Goal: Task Accomplishment & Management: Use online tool/utility

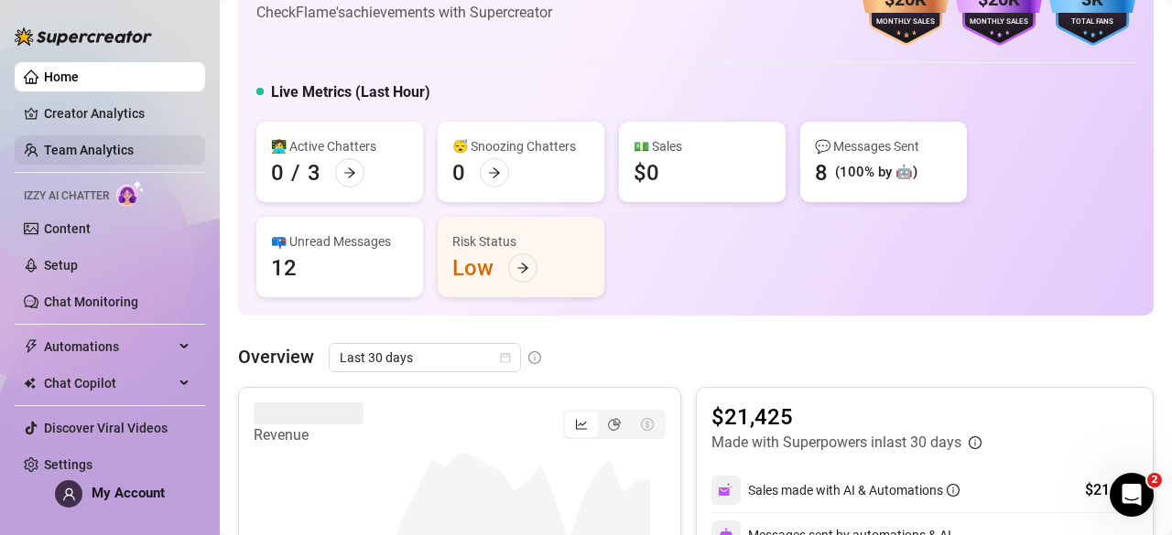
click at [118, 155] on link "Team Analytics" at bounding box center [89, 150] width 90 height 15
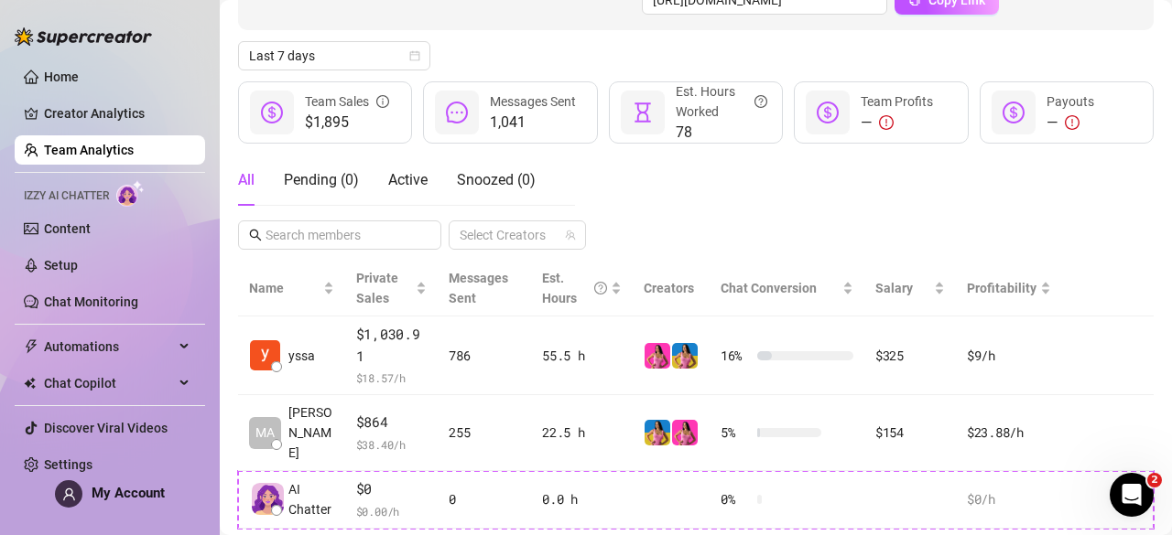
scroll to position [313, 0]
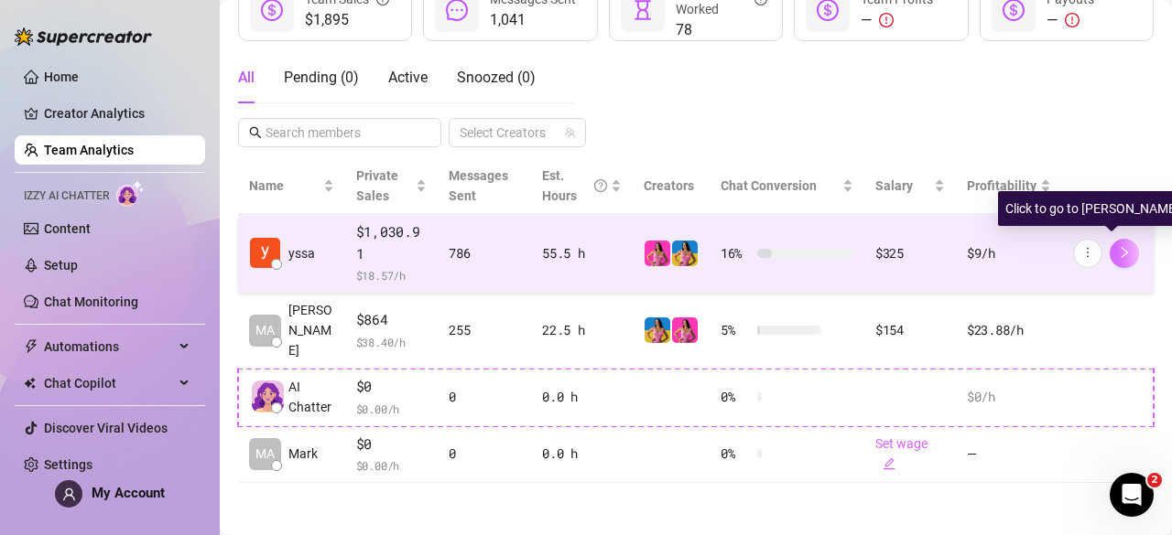
click at [1111, 260] on button "button" at bounding box center [1123, 253] width 29 height 29
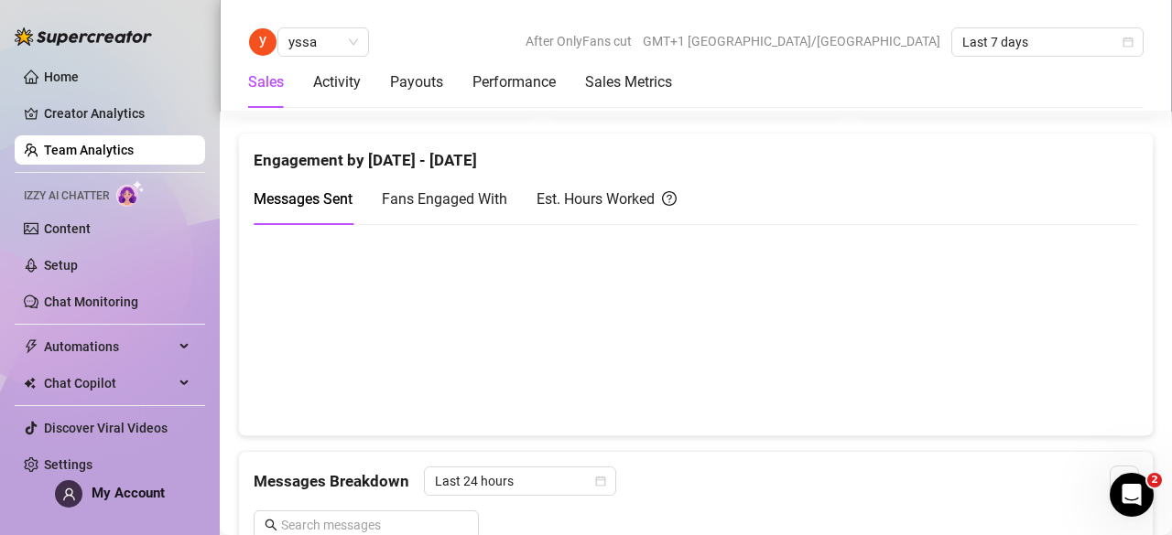
scroll to position [854, 0]
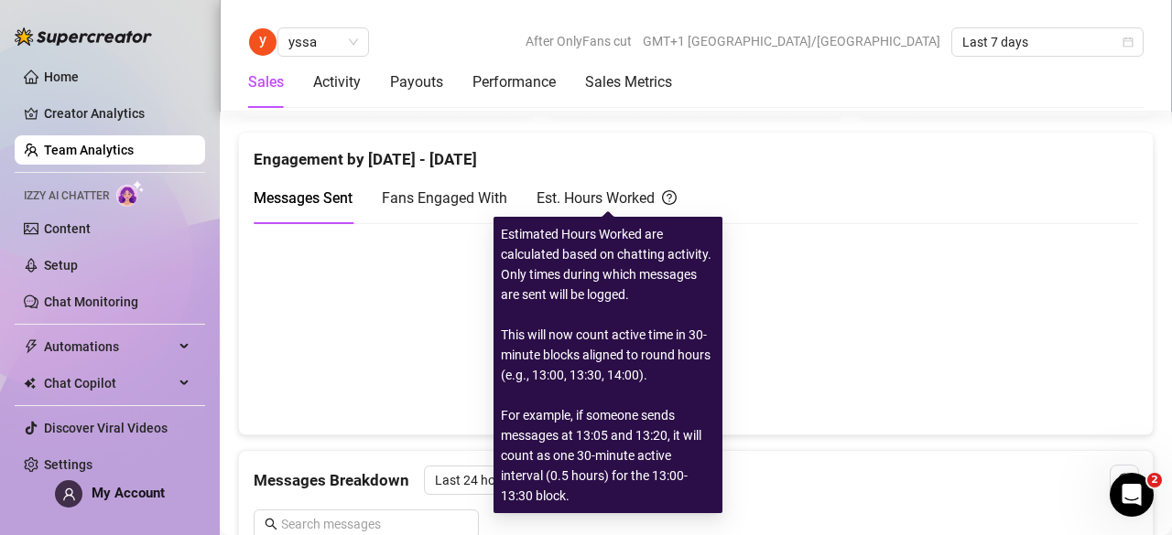
click at [609, 200] on div "Est. Hours Worked" at bounding box center [606, 198] width 140 height 23
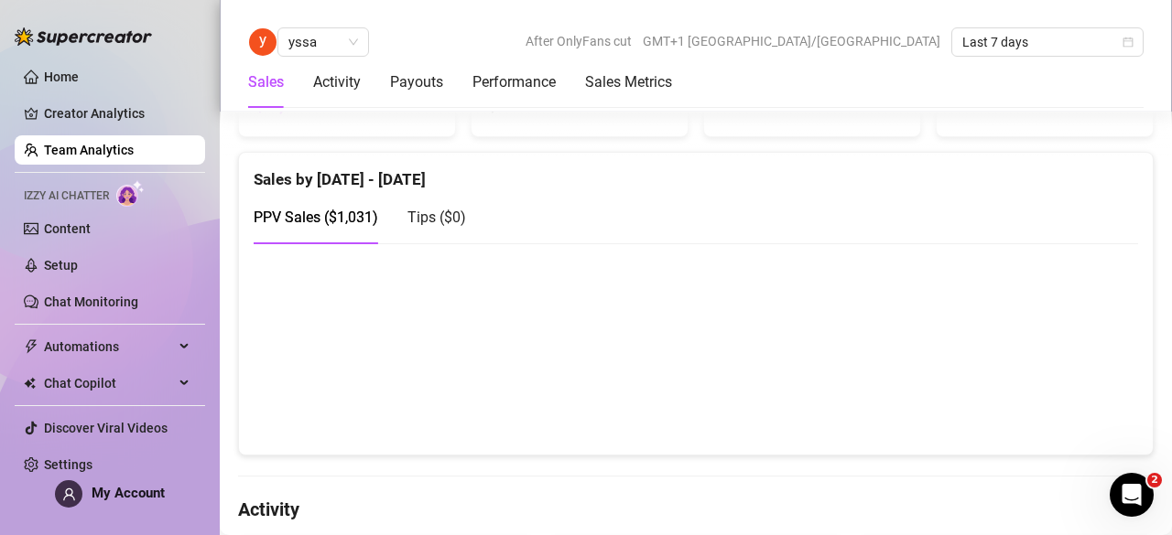
scroll to position [349, 0]
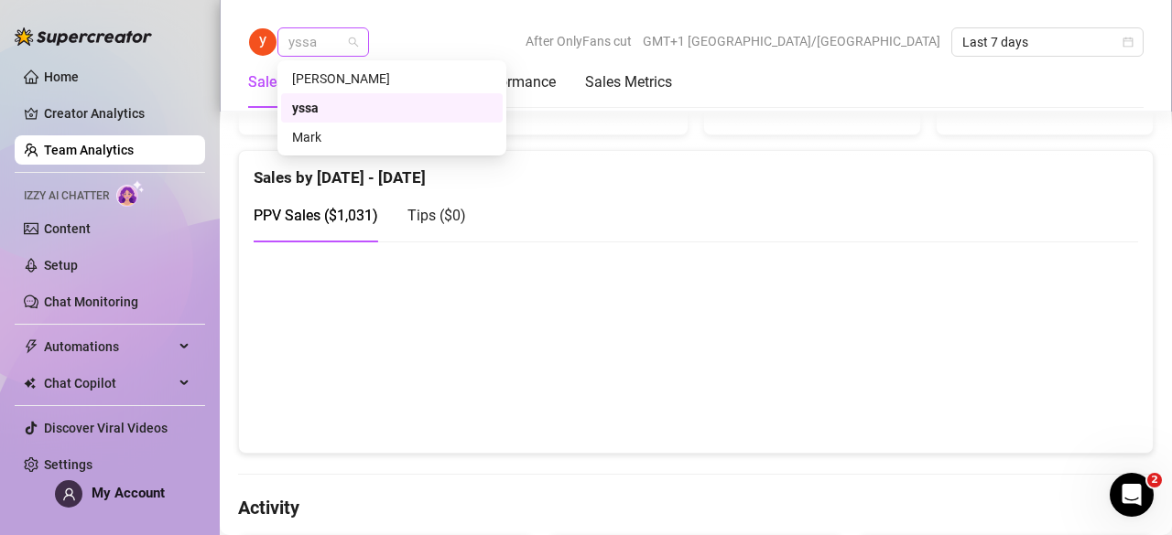
click at [359, 43] on div "yssa" at bounding box center [323, 41] width 92 height 29
click at [368, 74] on div "[PERSON_NAME]" at bounding box center [392, 79] width 200 height 20
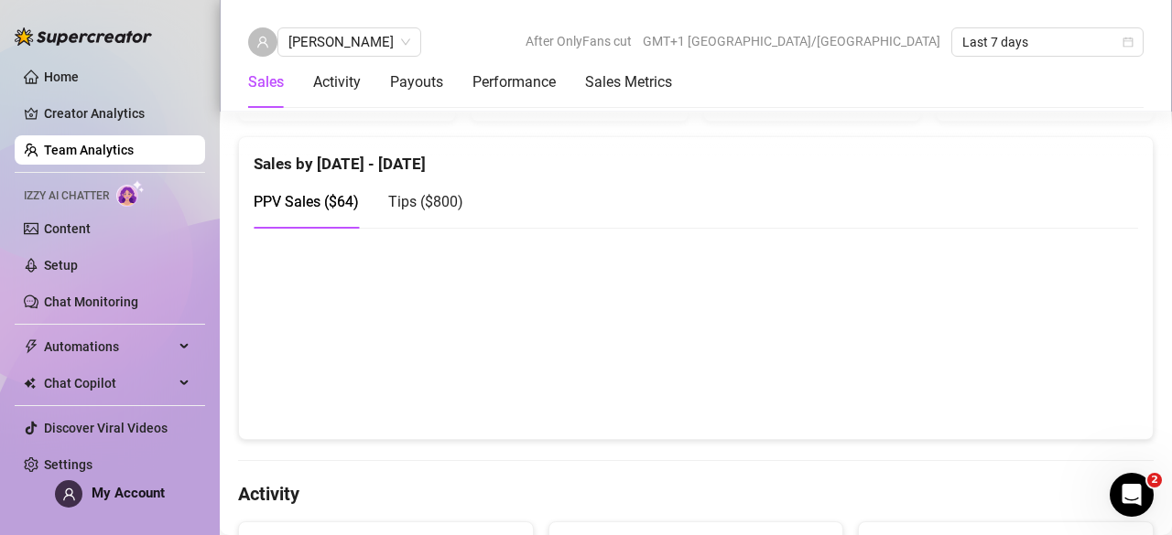
scroll to position [367, 0]
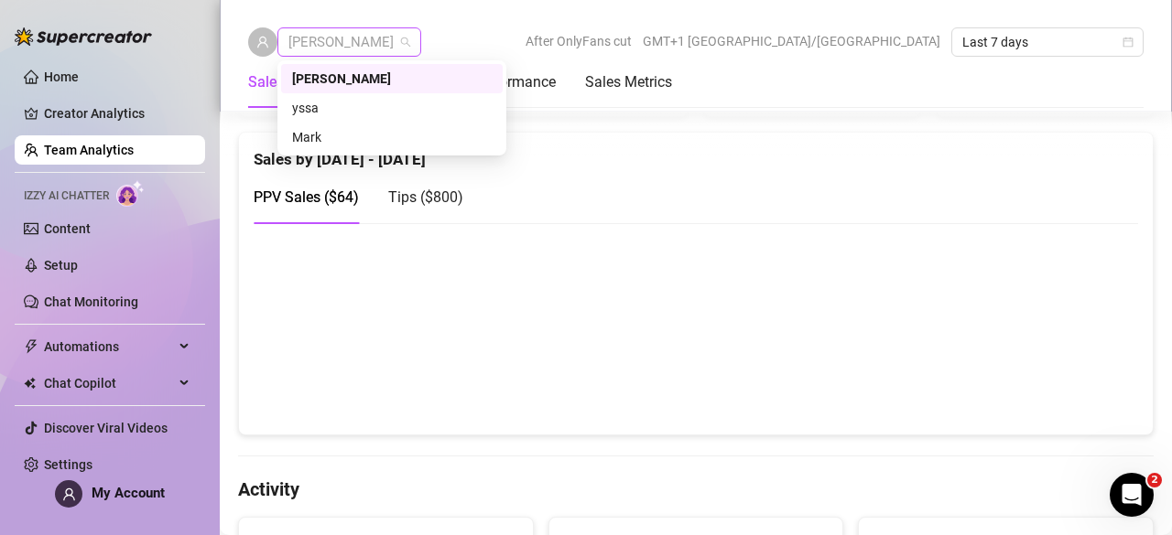
click at [346, 54] on span "[PERSON_NAME]" at bounding box center [349, 41] width 122 height 27
click at [363, 108] on div "yssa" at bounding box center [392, 108] width 200 height 20
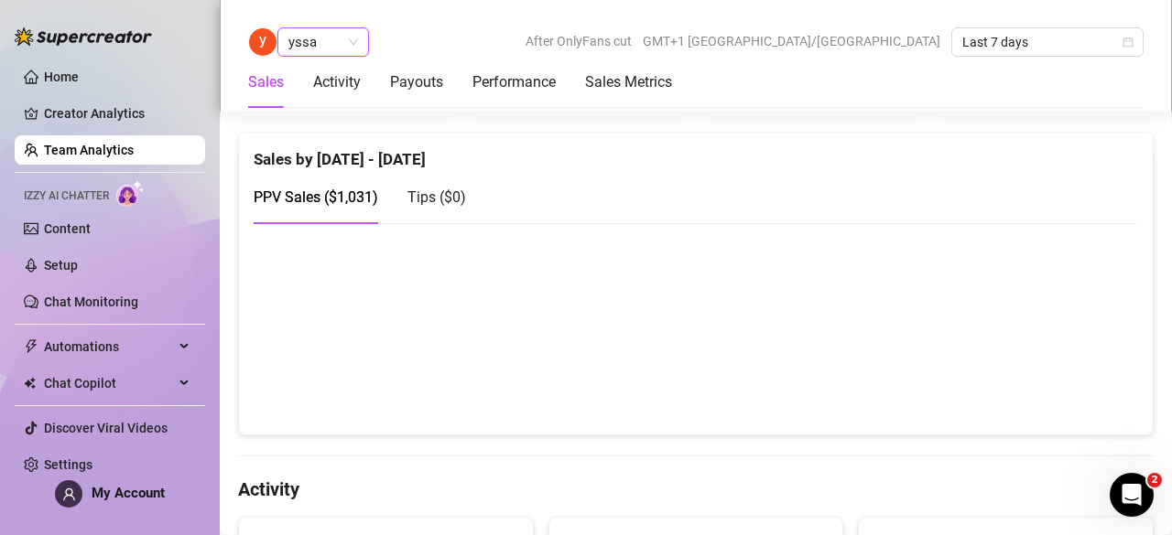
click at [320, 32] on span "yssa" at bounding box center [323, 41] width 70 height 27
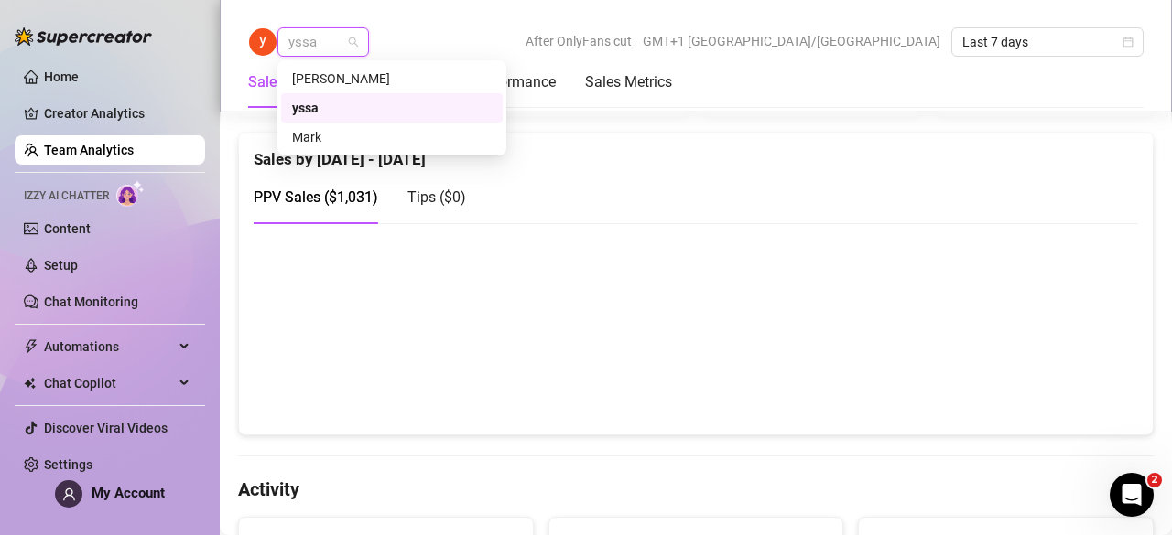
click at [322, 52] on span "yssa" at bounding box center [323, 41] width 70 height 27
click at [347, 132] on div "Mark" at bounding box center [392, 137] width 200 height 20
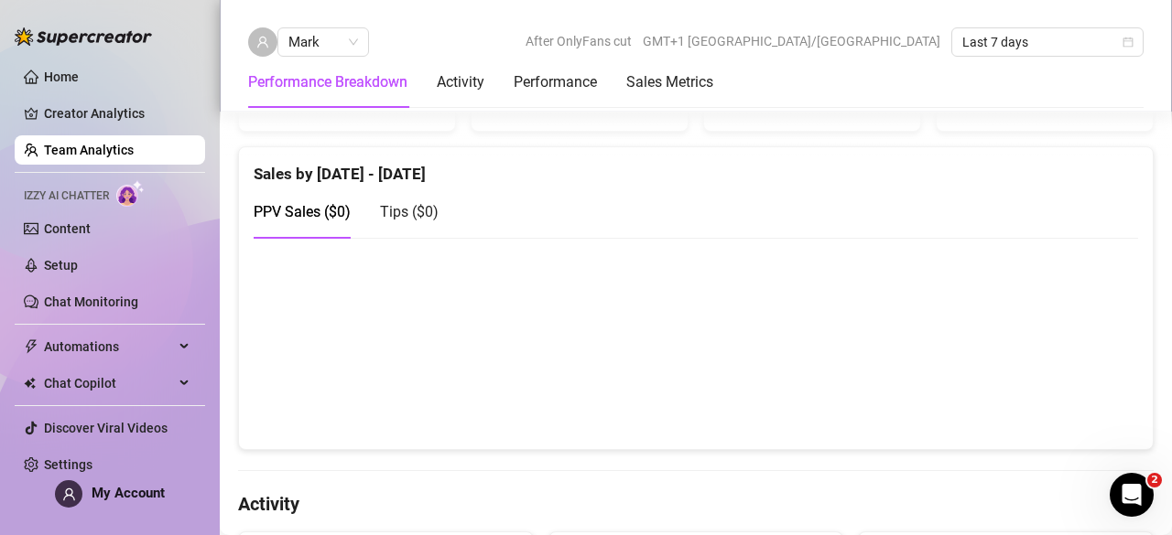
scroll to position [354, 0]
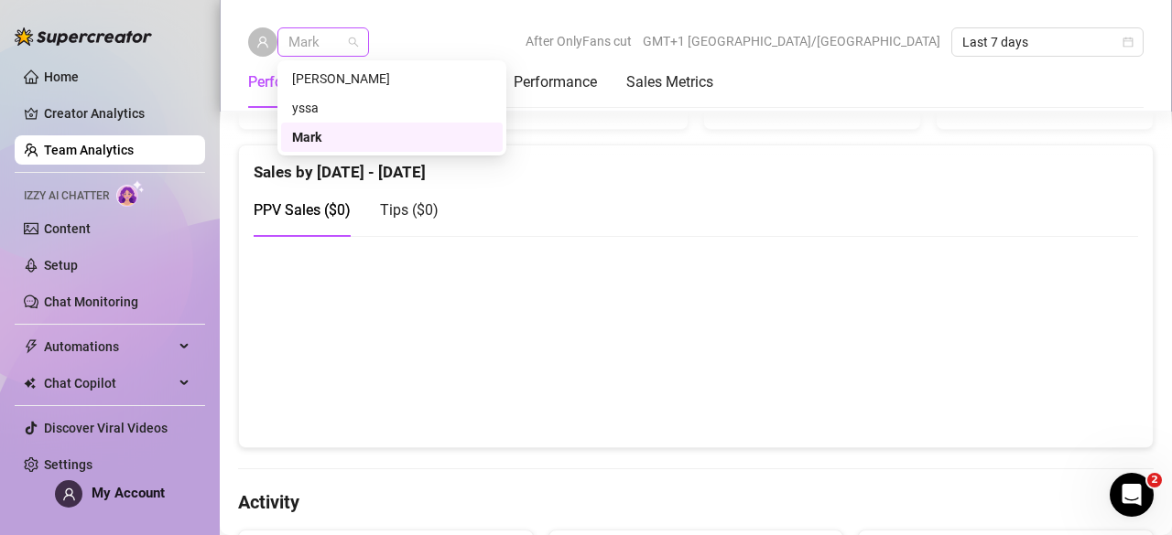
click at [342, 44] on span "Mark" at bounding box center [323, 41] width 70 height 27
click at [362, 78] on div "[PERSON_NAME]" at bounding box center [392, 79] width 200 height 20
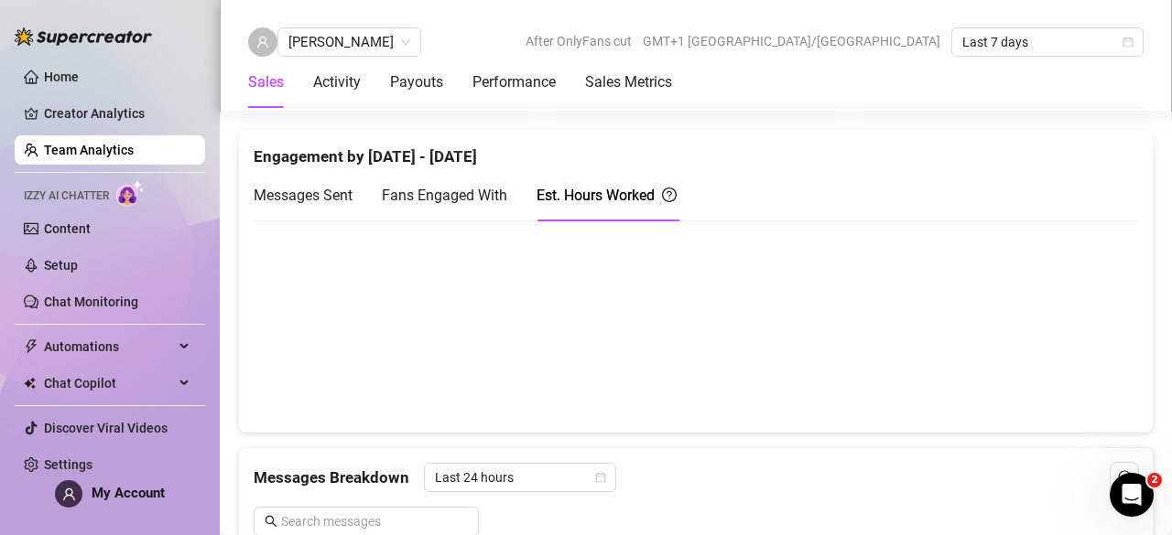
scroll to position [852, 0]
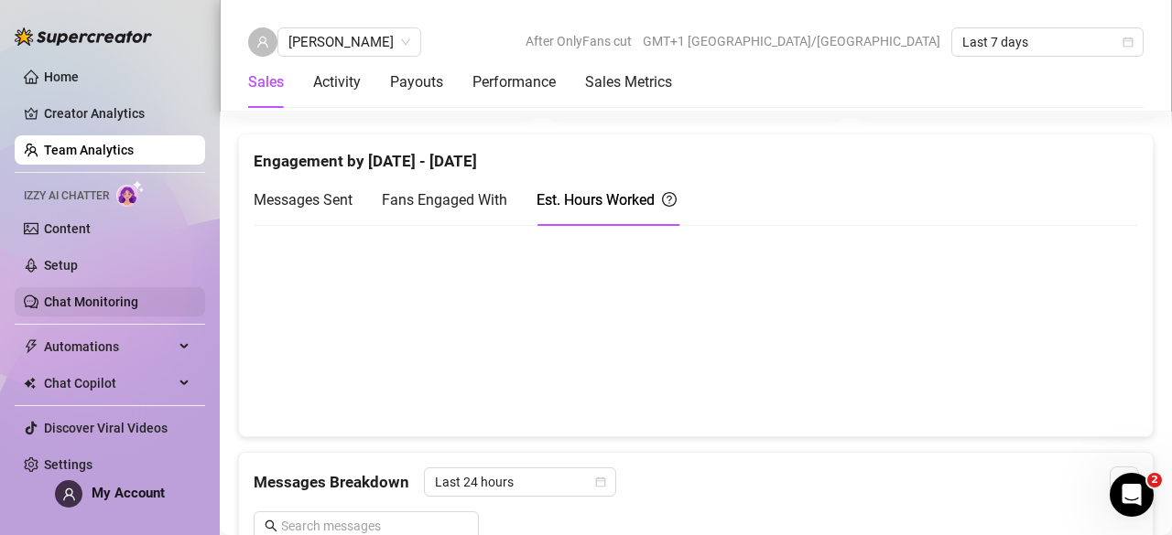
click at [103, 309] on link "Chat Monitoring" at bounding box center [91, 302] width 94 height 15
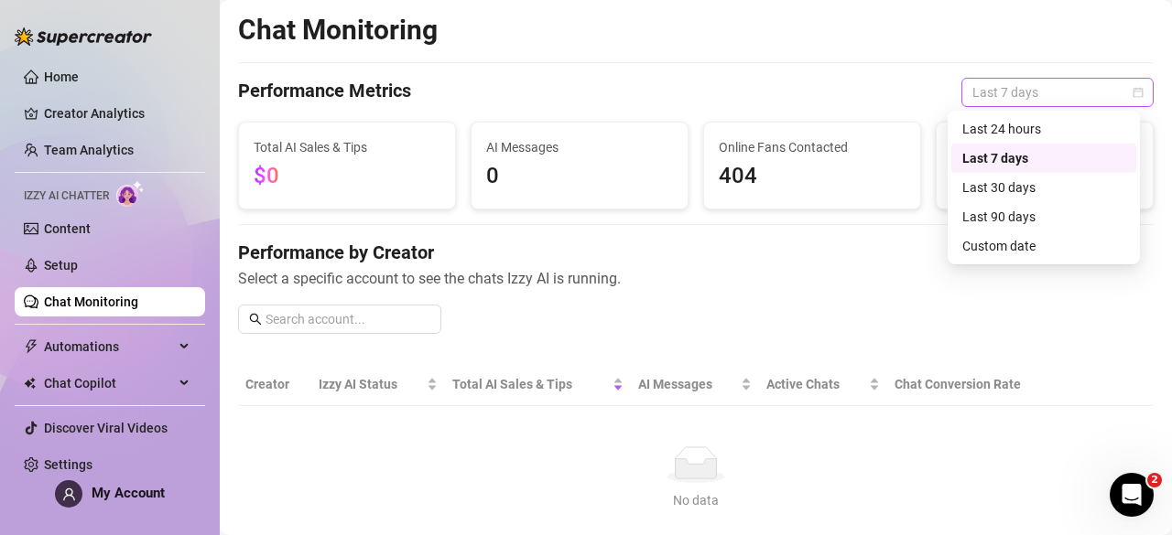
click at [1071, 94] on span "Last 7 days" at bounding box center [1057, 92] width 170 height 27
click at [1066, 186] on div "Last 30 days" at bounding box center [1043, 188] width 163 height 20
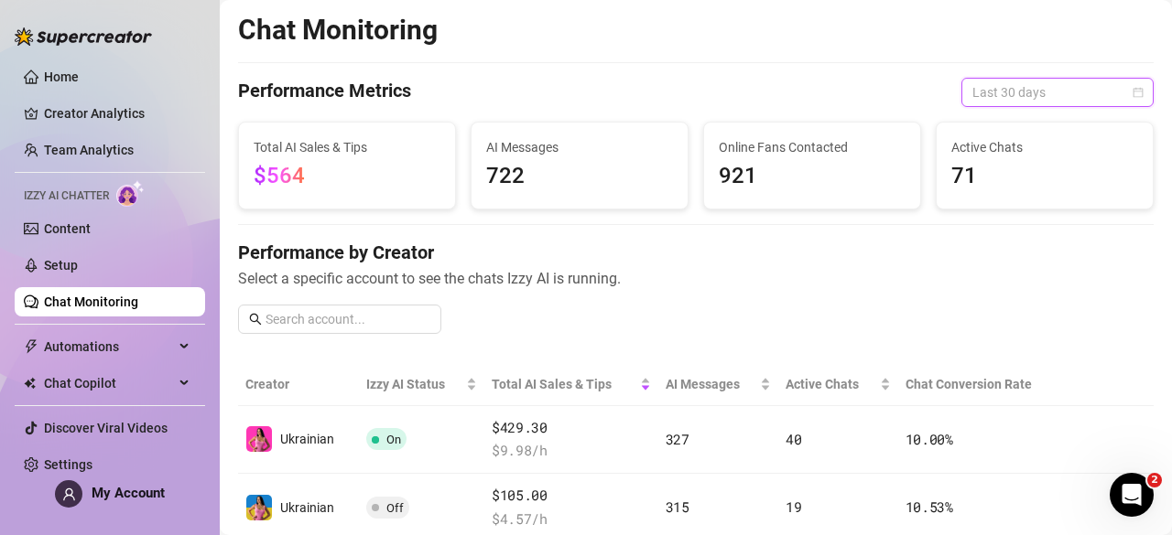
click at [1071, 92] on span "Last 30 days" at bounding box center [1057, 92] width 170 height 27
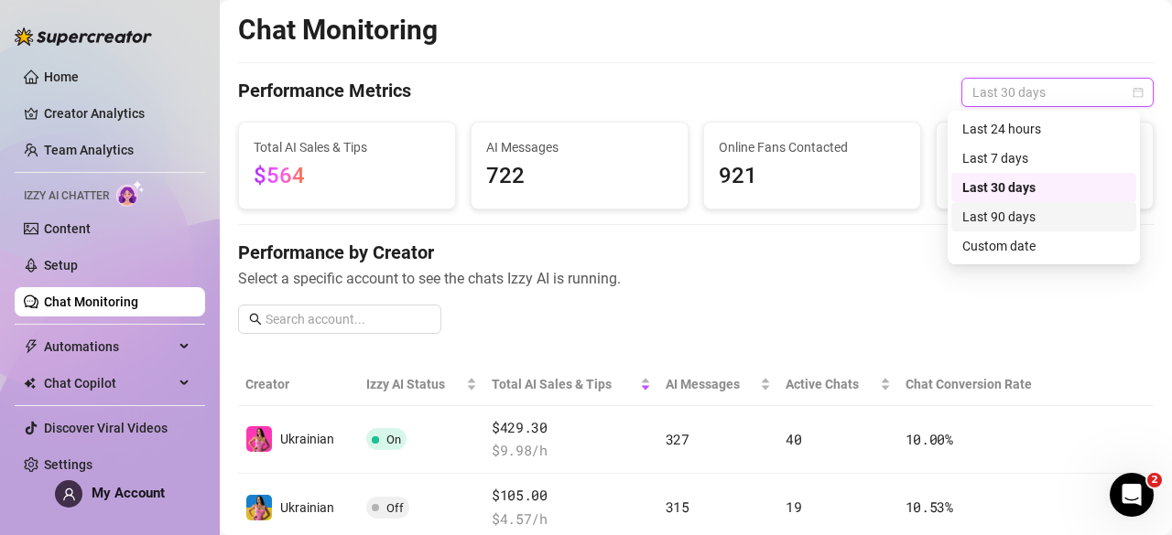
click at [1066, 224] on div "Last 90 days" at bounding box center [1043, 217] width 163 height 20
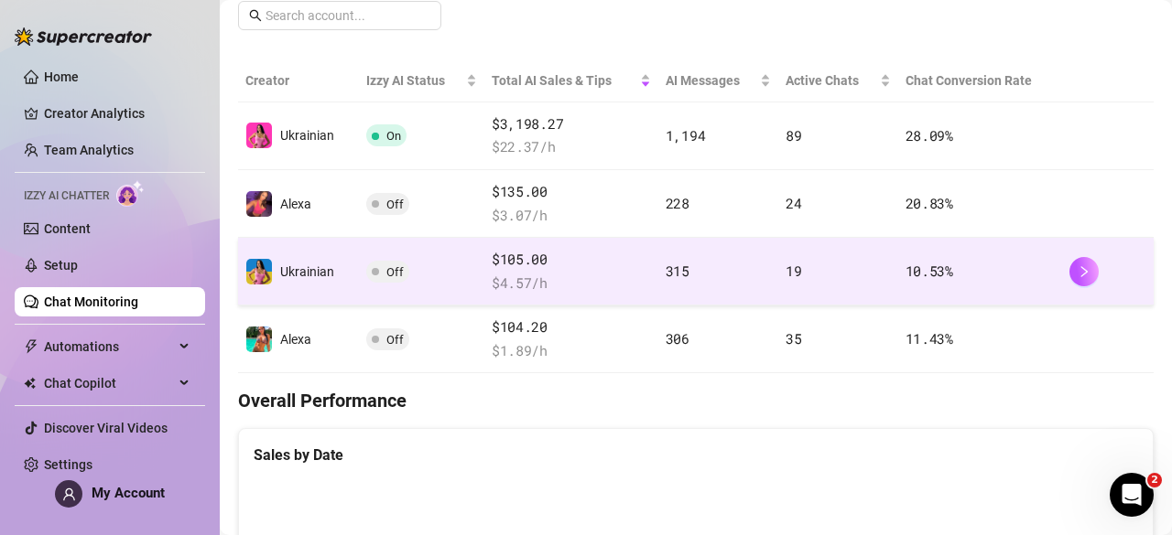
scroll to position [305, 0]
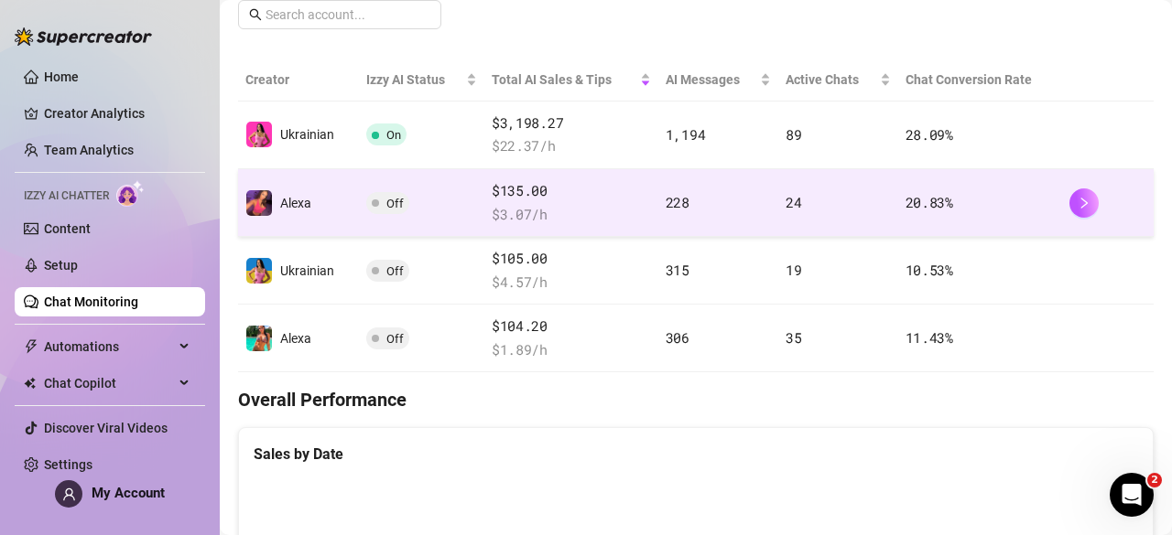
click at [1078, 214] on div at bounding box center [1107, 203] width 77 height 29
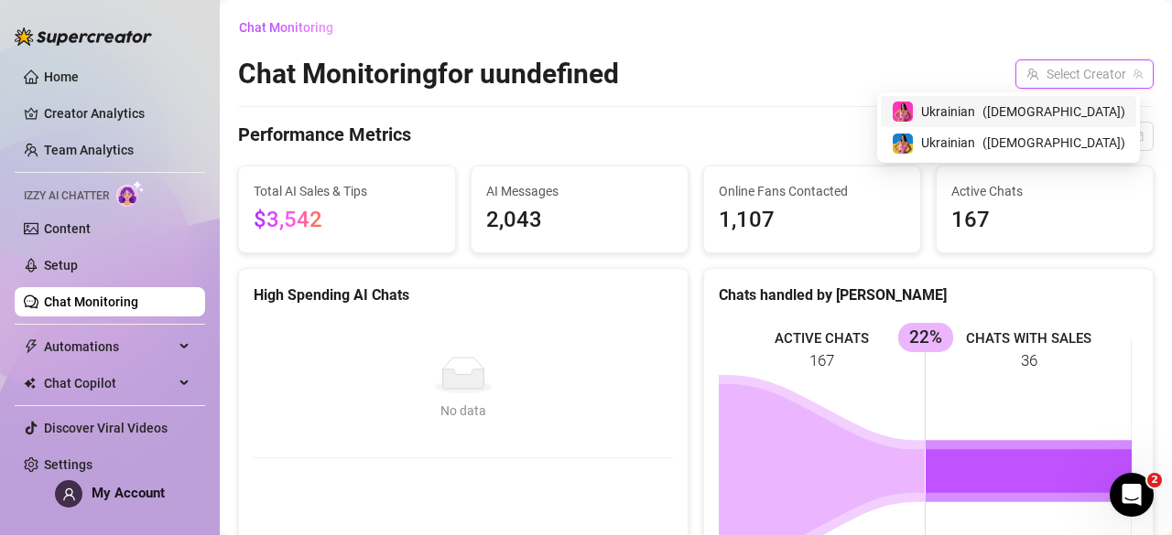
click at [1094, 83] on input "search" at bounding box center [1076, 73] width 100 height 27
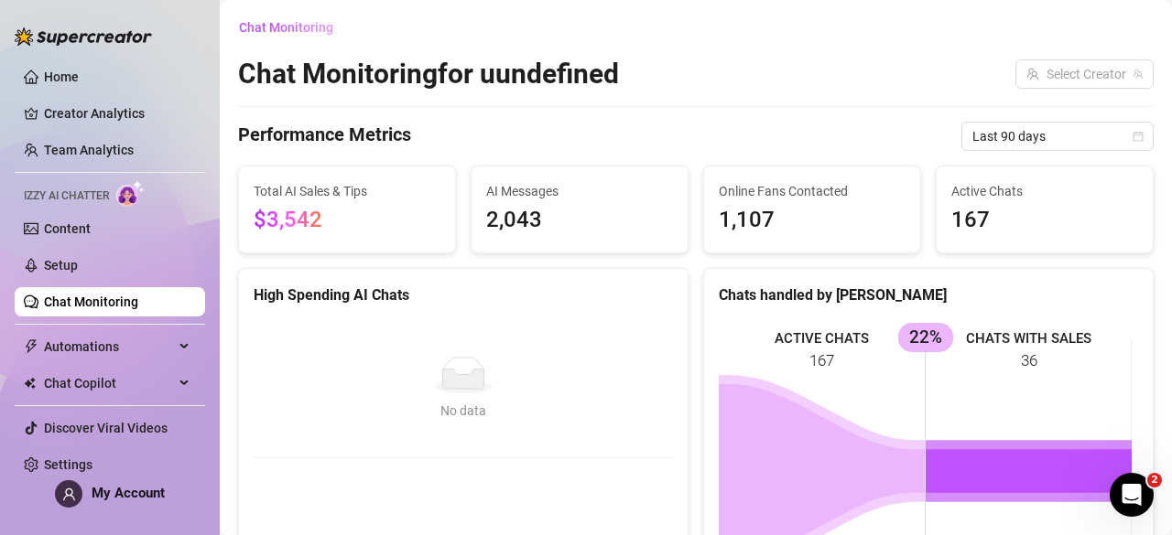
click at [904, 85] on div "Chat Monitoring for uundefined Select Creator" at bounding box center [695, 74] width 915 height 35
click at [106, 389] on span "Chat Copilot" at bounding box center [109, 383] width 130 height 29
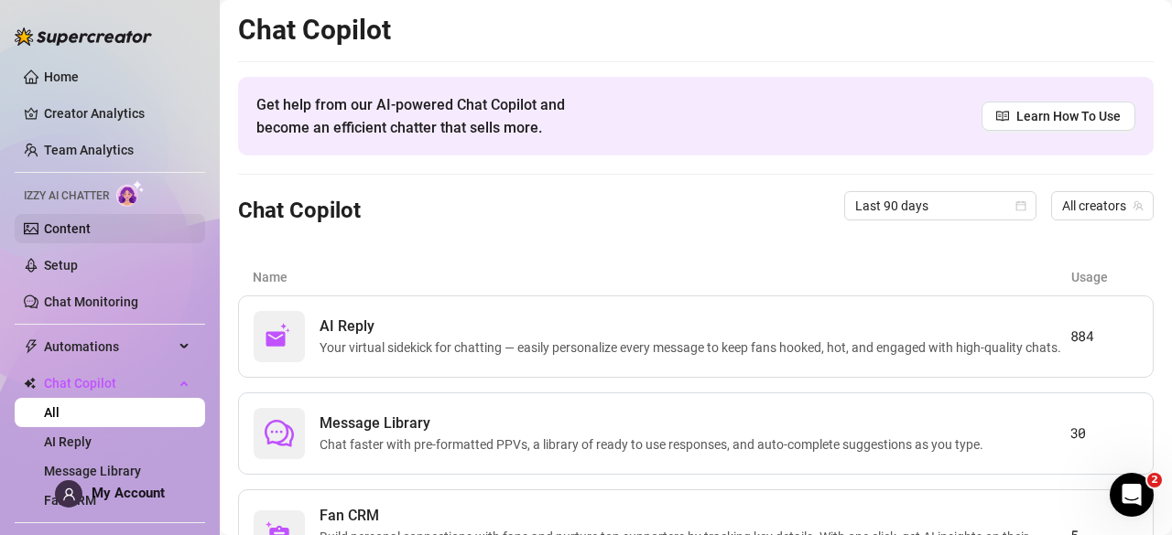
click at [91, 232] on link "Content" at bounding box center [67, 229] width 47 height 15
